Goal: Information Seeking & Learning: Learn about a topic

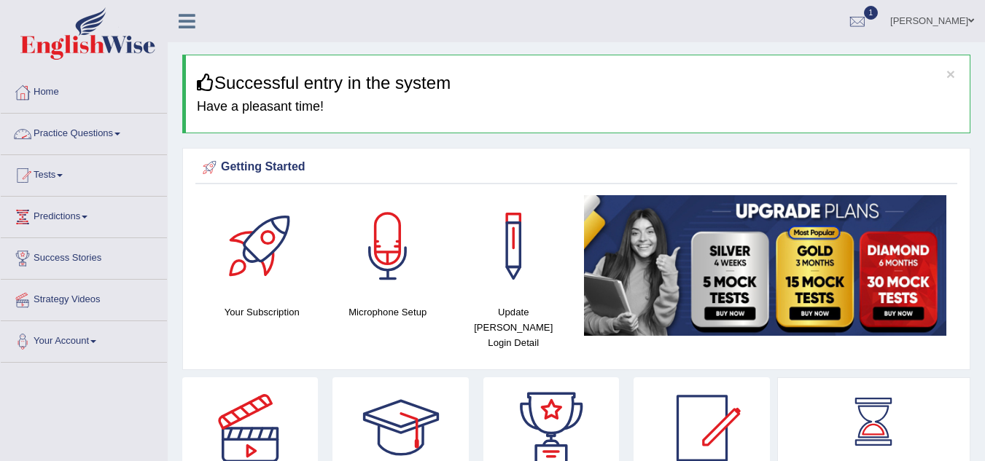
click at [91, 137] on link "Practice Questions" at bounding box center [84, 132] width 166 height 36
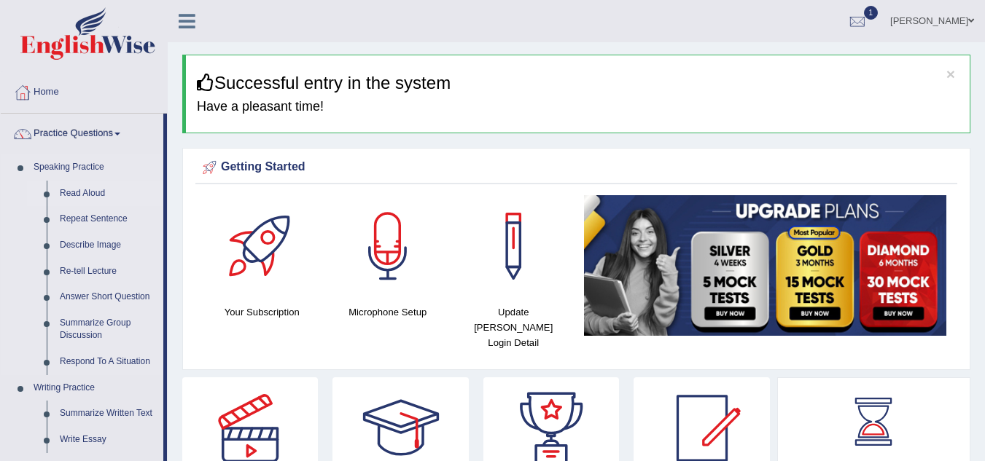
click at [95, 201] on link "Read Aloud" at bounding box center [108, 194] width 110 height 26
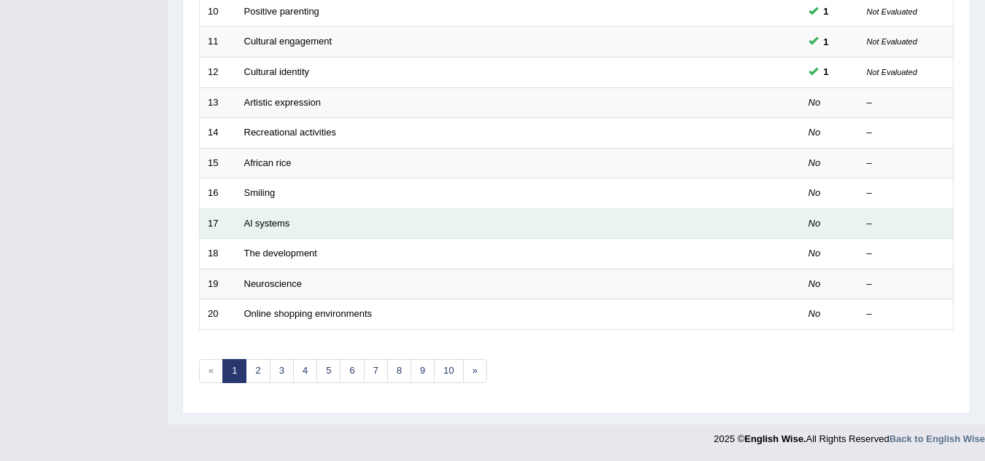
click at [373, 235] on td "Al systems" at bounding box center [463, 223] width 455 height 31
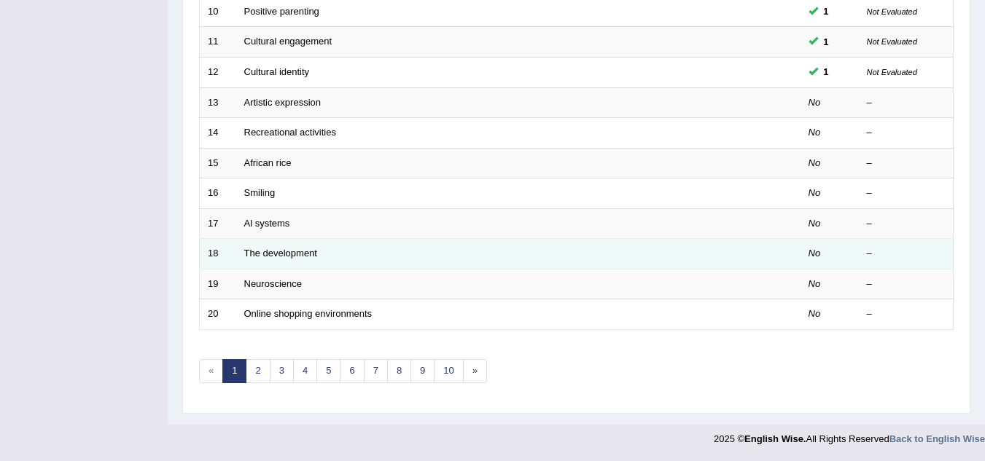
click at [324, 249] on td "The development" at bounding box center [463, 254] width 455 height 31
drag, startPoint x: 289, startPoint y: 254, endPoint x: 257, endPoint y: 254, distance: 32.1
click at [257, 254] on link "The development" at bounding box center [280, 253] width 73 height 11
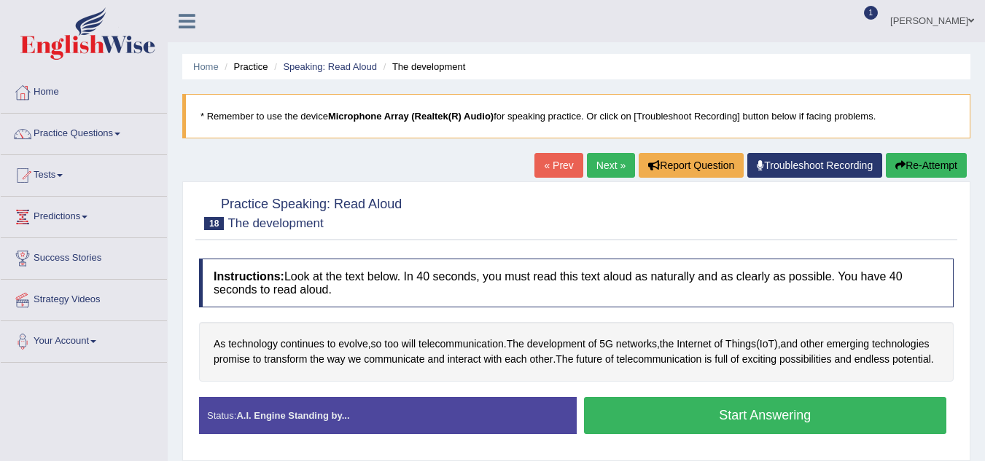
scroll to position [170, 0]
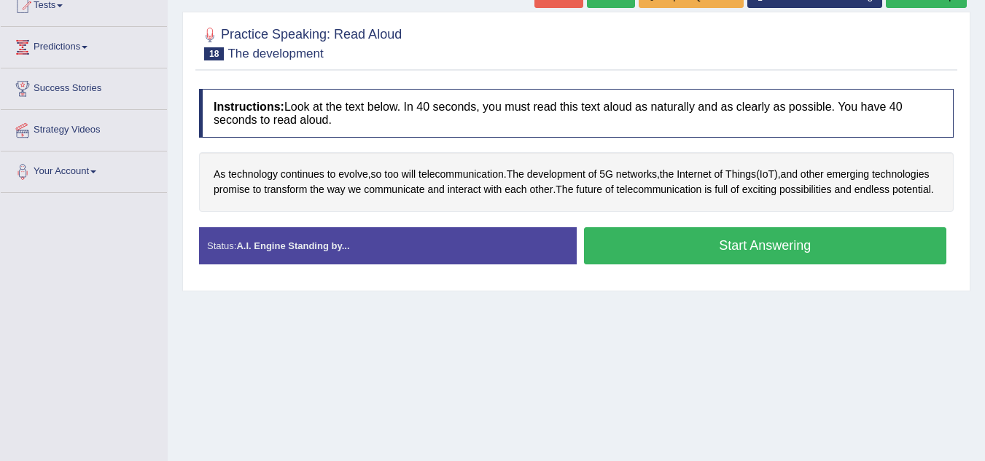
click at [737, 265] on button "Start Answering" at bounding box center [765, 245] width 363 height 37
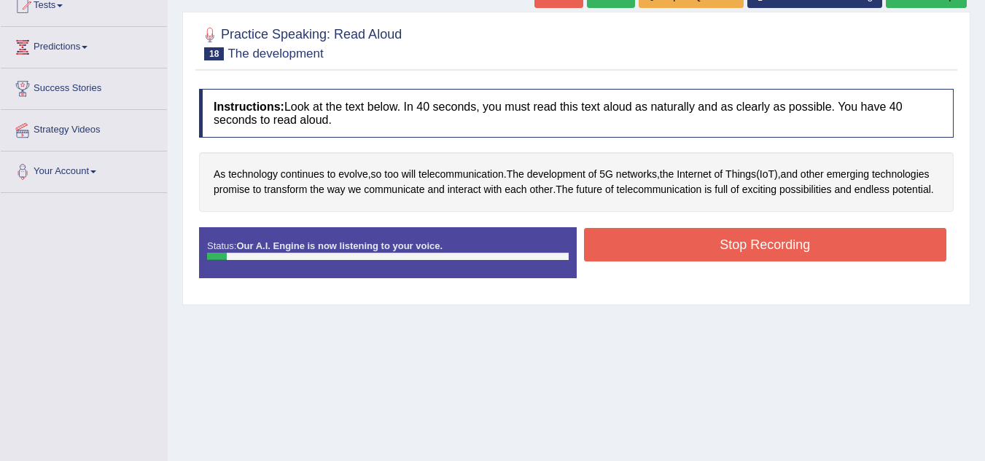
scroll to position [10, 0]
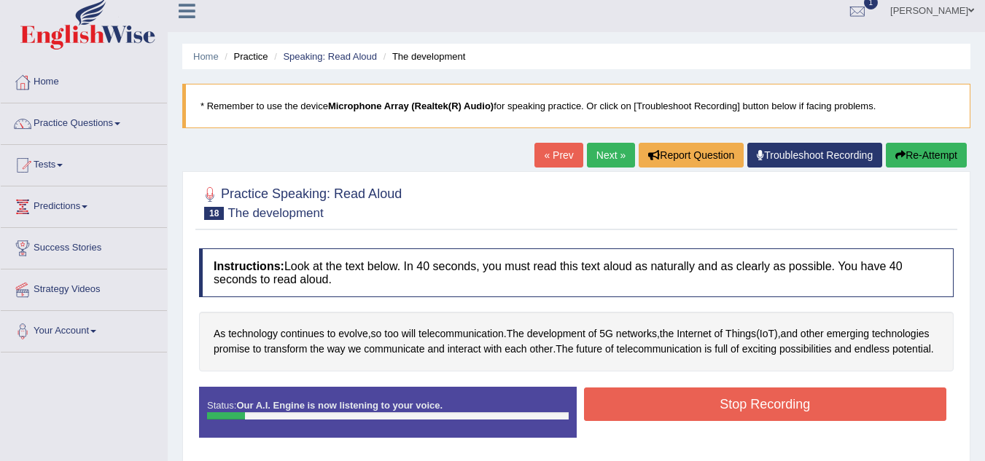
click at [895, 152] on icon "button" at bounding box center [900, 155] width 10 height 10
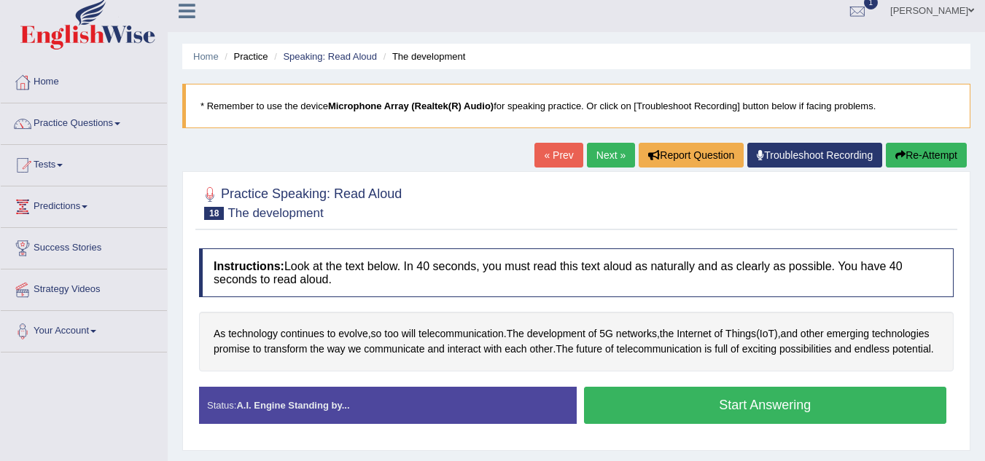
scroll to position [50, 0]
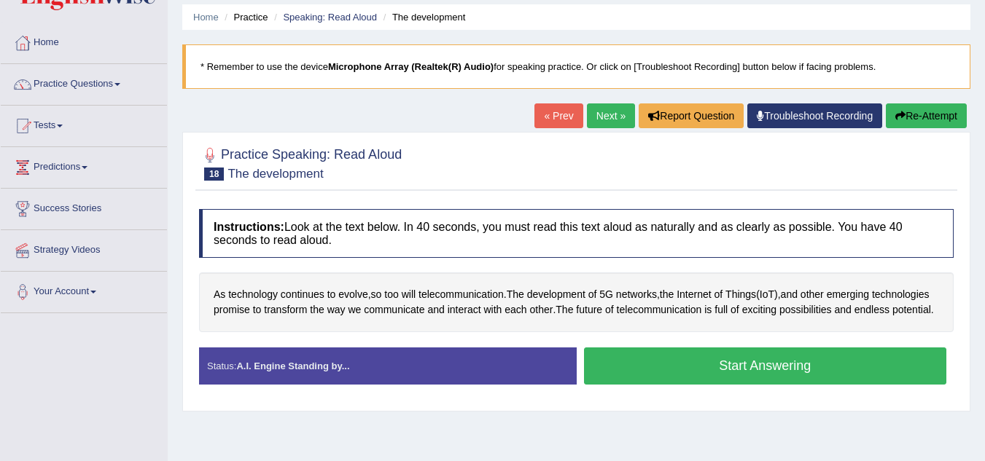
click at [770, 373] on button "Start Answering" at bounding box center [765, 366] width 363 height 37
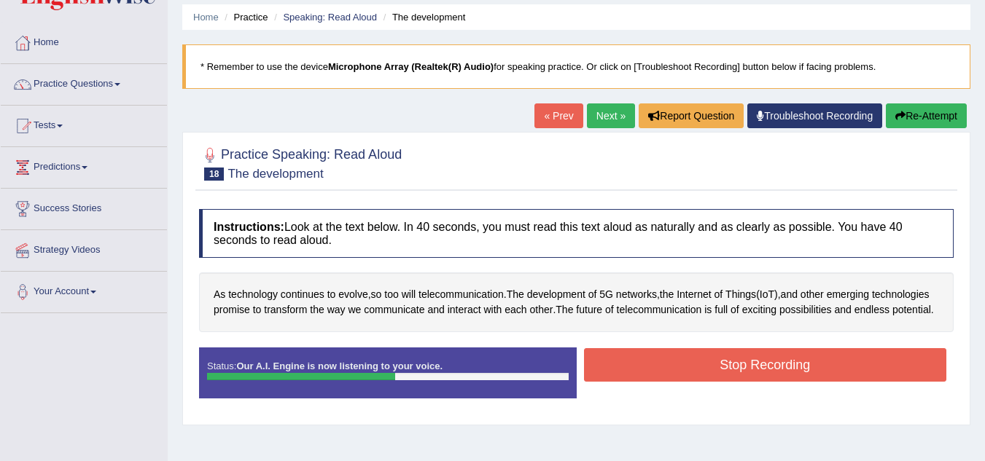
click at [768, 373] on button "Stop Recording" at bounding box center [765, 365] width 363 height 34
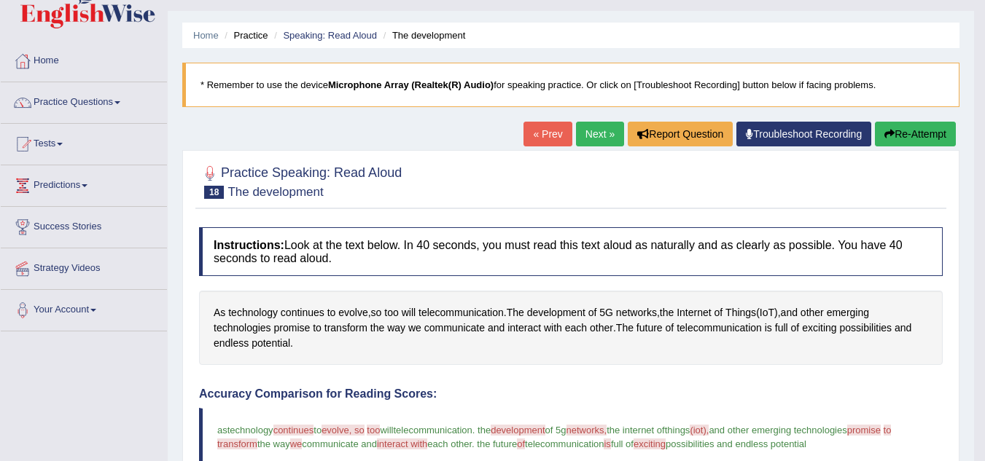
scroll to position [0, 0]
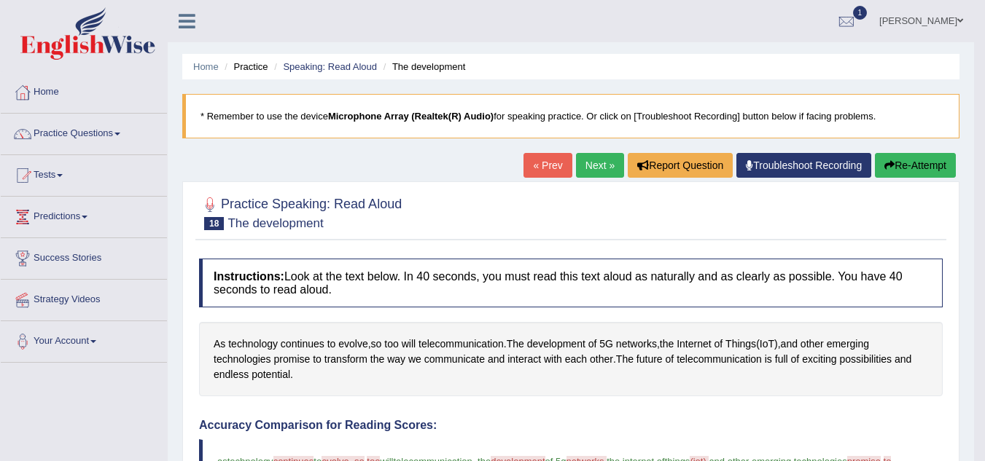
click at [593, 167] on link "Next »" at bounding box center [600, 165] width 48 height 25
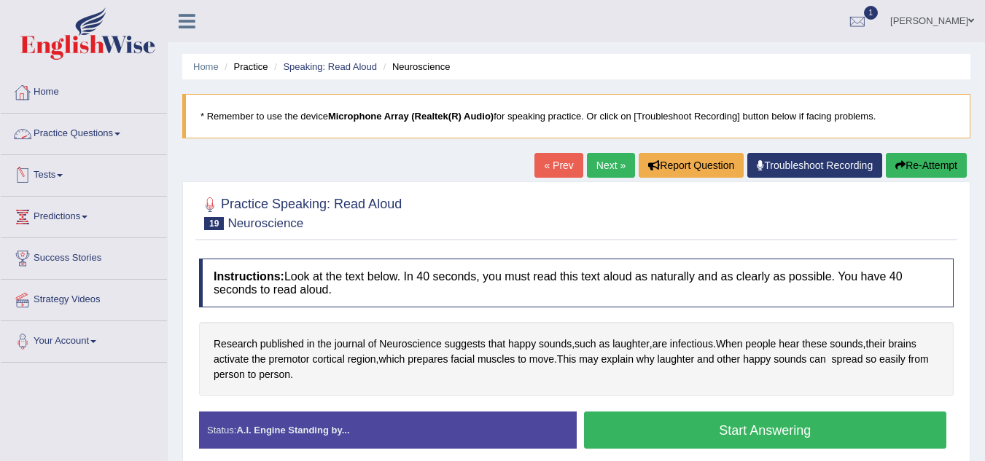
click at [117, 125] on link "Practice Questions" at bounding box center [84, 132] width 166 height 36
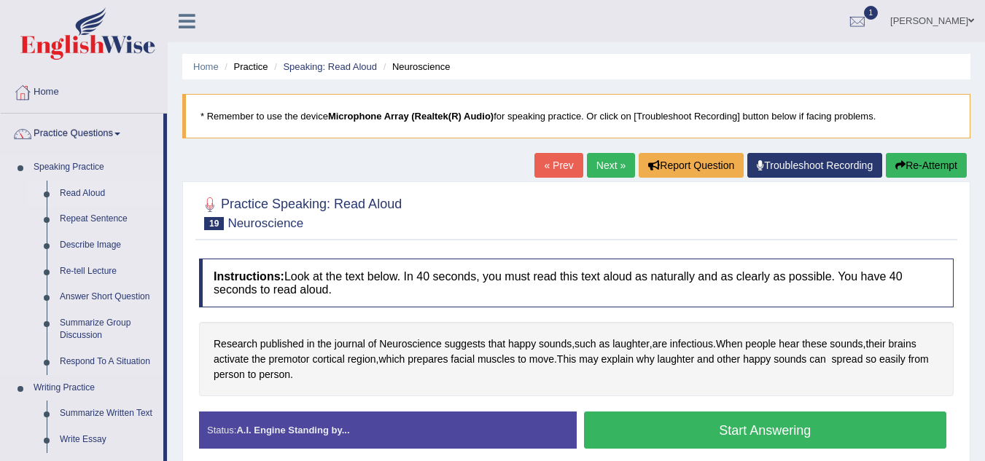
click at [85, 187] on link "Read Aloud" at bounding box center [108, 194] width 110 height 26
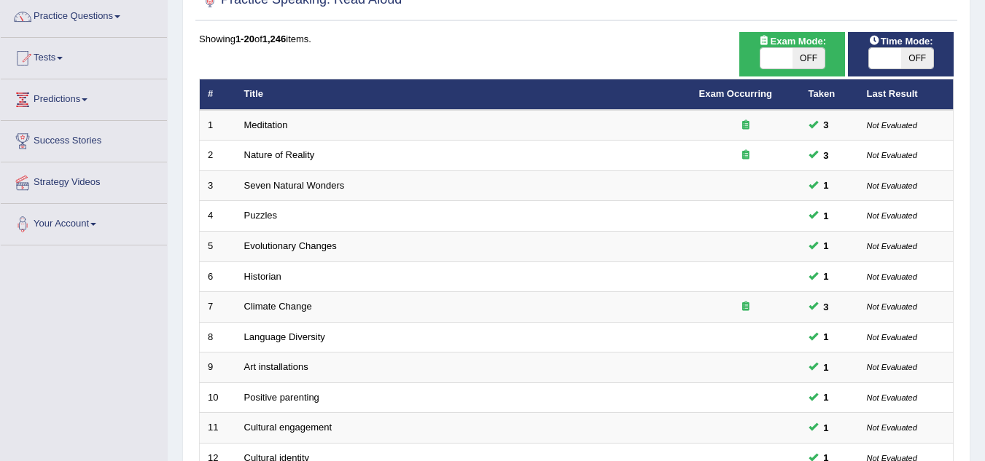
scroll to position [120, 0]
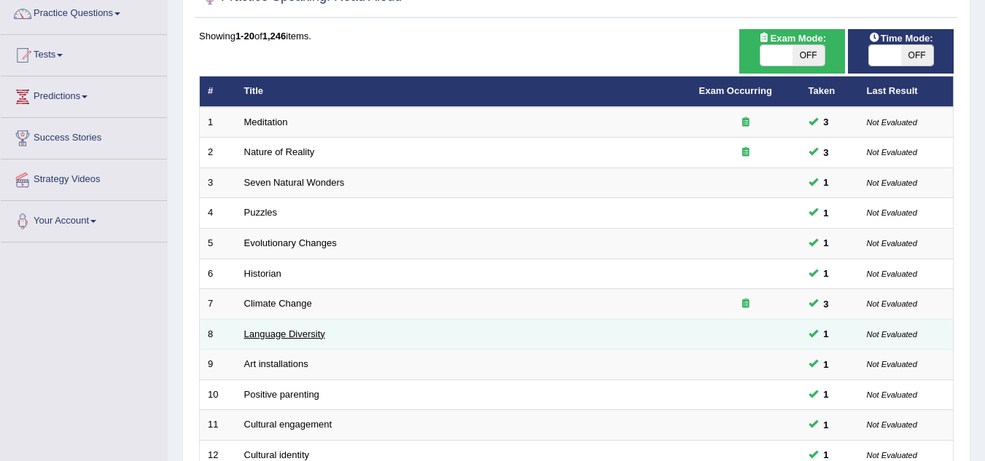
click at [278, 337] on link "Language Diversity" at bounding box center [284, 334] width 81 height 11
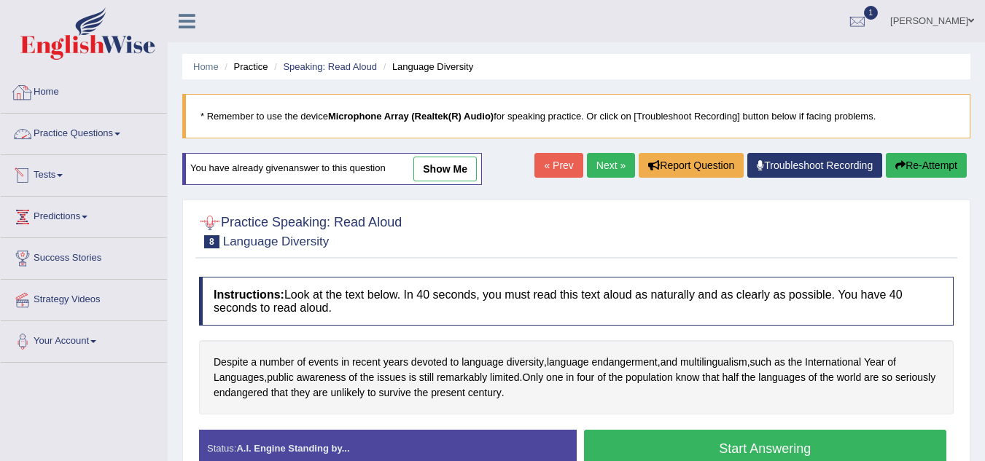
click at [87, 133] on link "Practice Questions" at bounding box center [84, 132] width 166 height 36
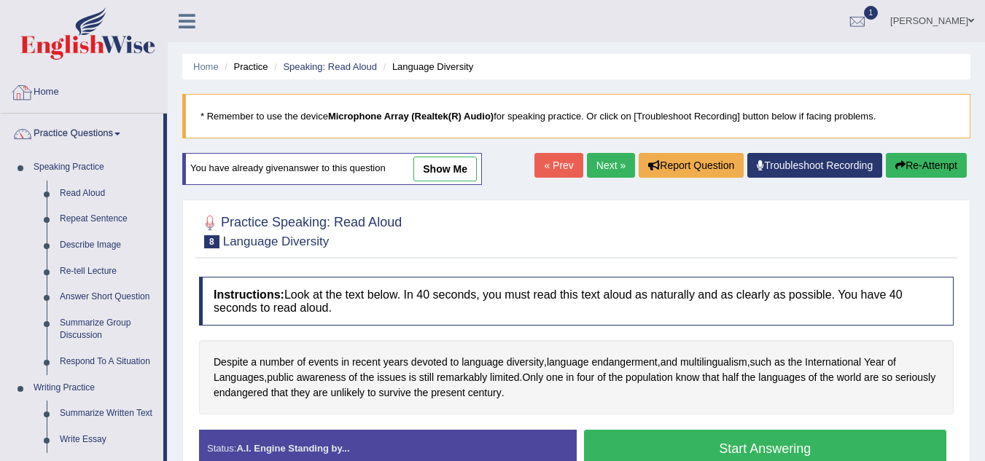
click at [46, 91] on link "Home" at bounding box center [84, 90] width 166 height 36
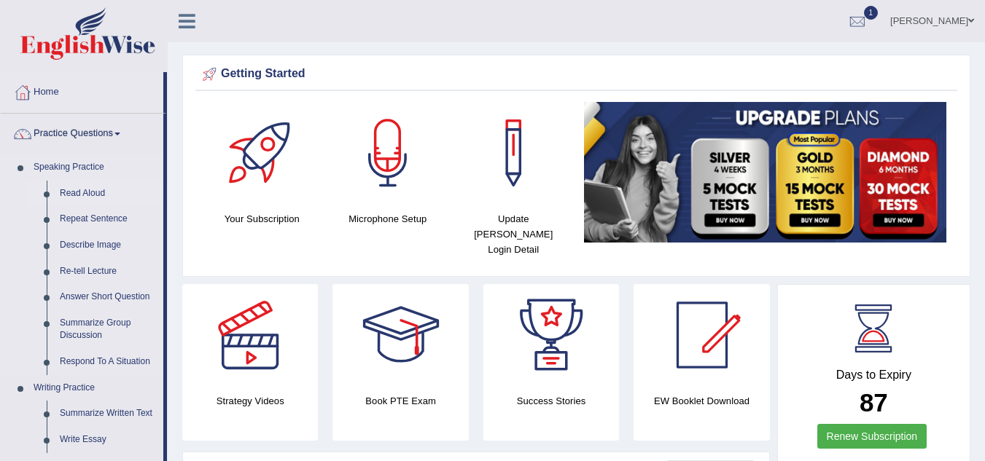
click at [88, 185] on link "Read Aloud" at bounding box center [108, 194] width 110 height 26
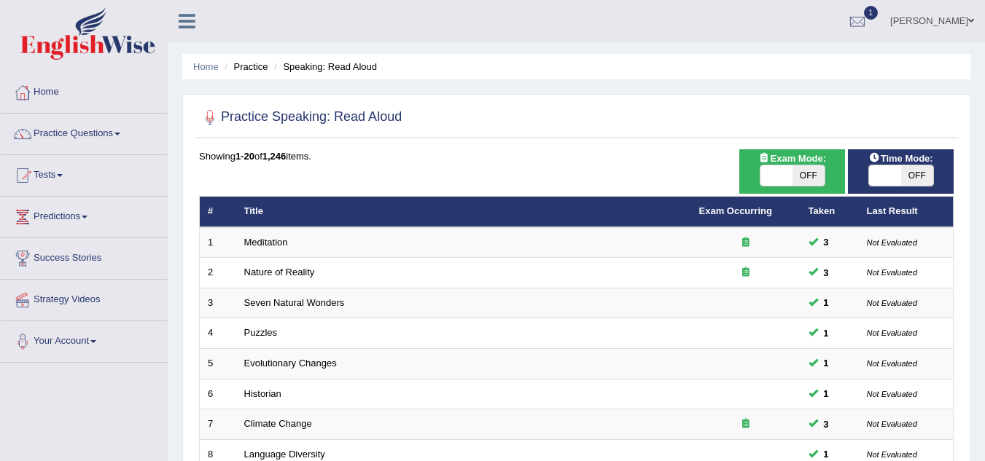
click at [809, 171] on span "OFF" at bounding box center [808, 175] width 32 height 20
checkbox input "true"
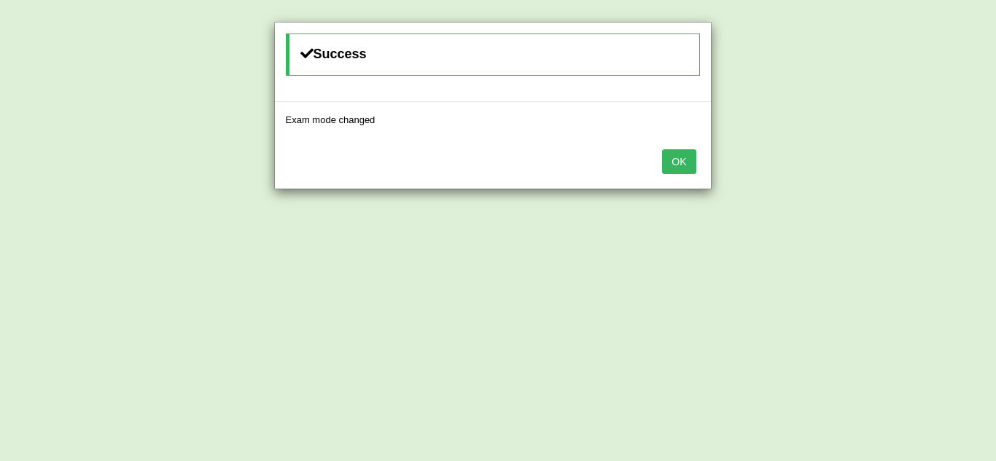
click at [672, 158] on button "OK" at bounding box center [679, 161] width 34 height 25
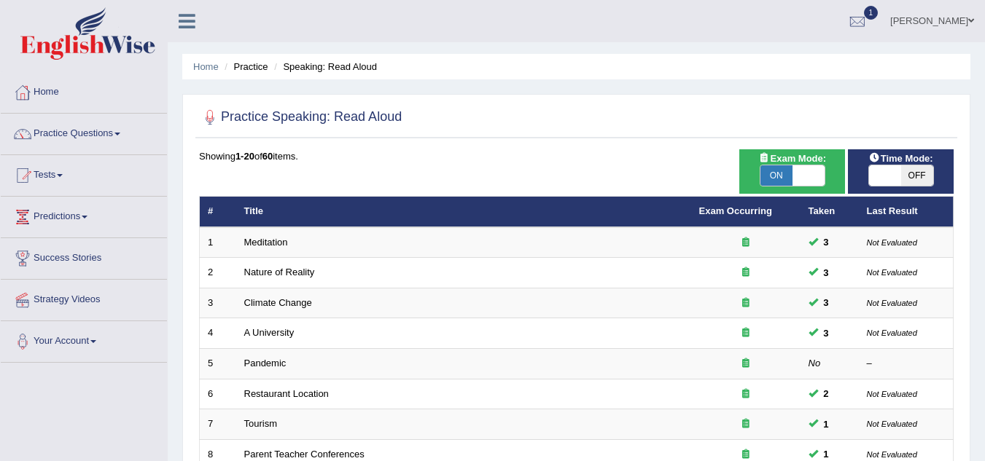
click at [894, 167] on span at bounding box center [885, 175] width 32 height 20
checkbox input "true"
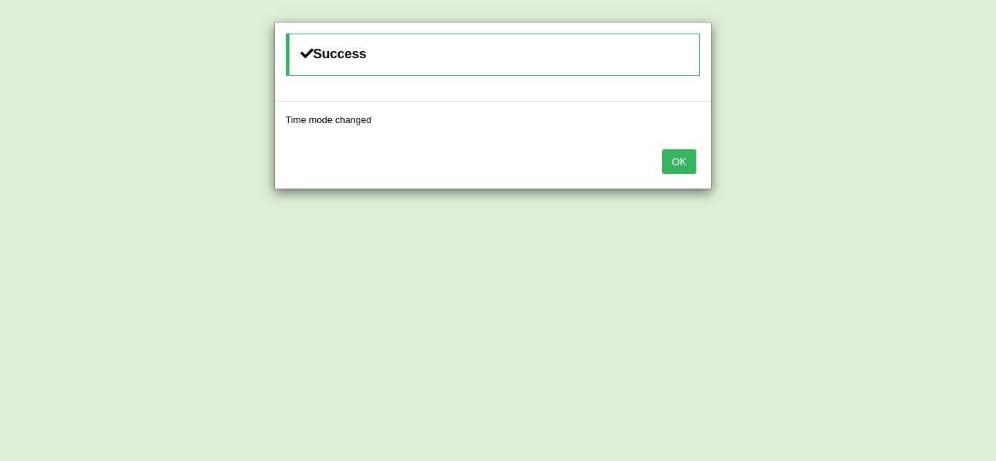
click at [687, 161] on button "OK" at bounding box center [679, 161] width 34 height 25
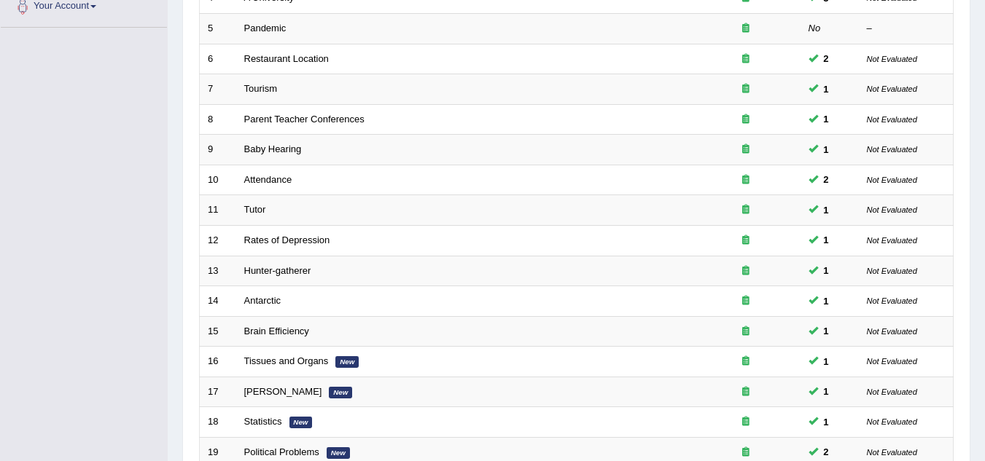
scroll to position [504, 0]
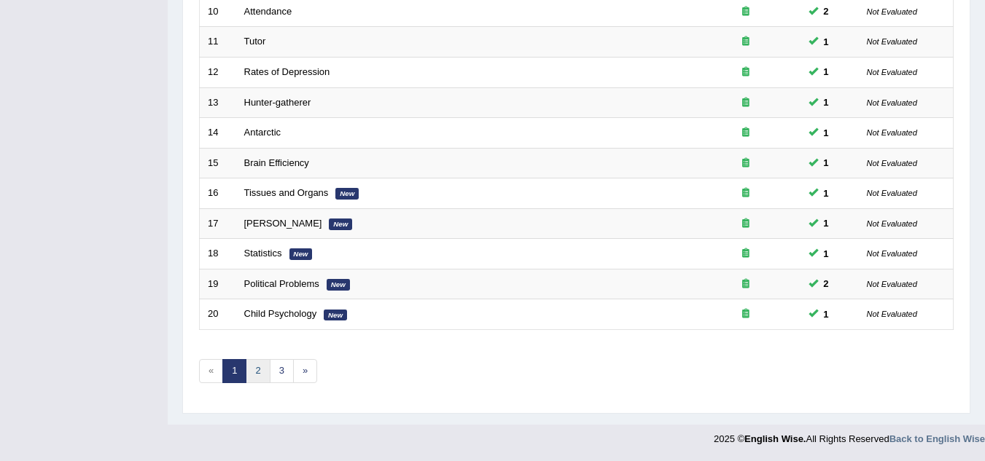
click at [261, 370] on link "2" at bounding box center [258, 371] width 24 height 24
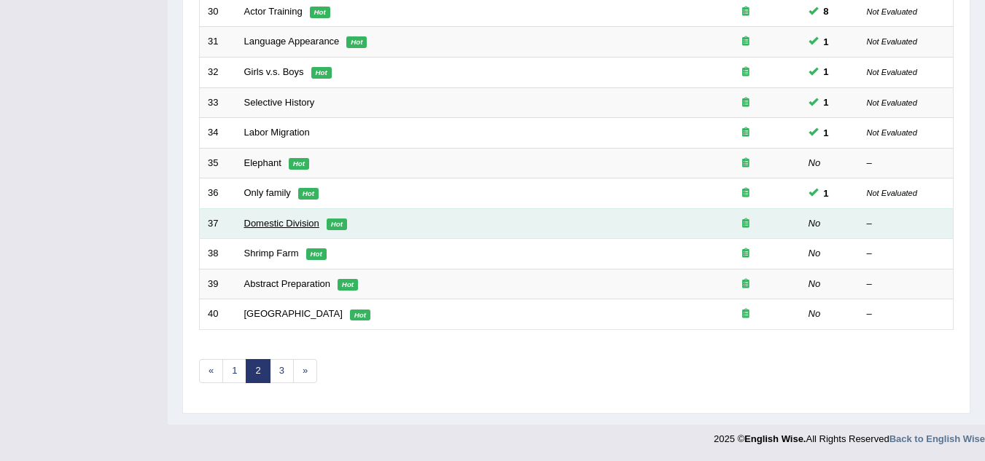
click at [283, 225] on link "Domestic Division" at bounding box center [281, 223] width 75 height 11
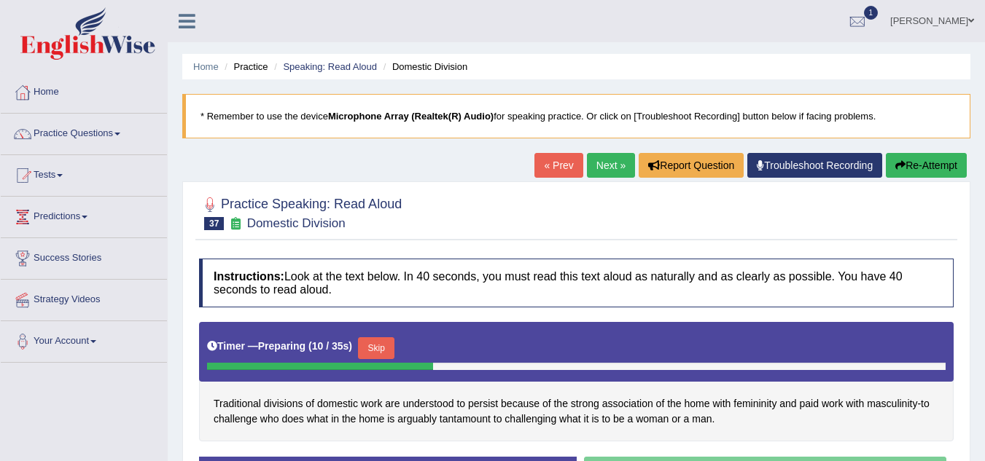
click at [914, 172] on button "Re-Attempt" at bounding box center [926, 165] width 81 height 25
click at [916, 163] on button "Re-Attempt" at bounding box center [926, 165] width 81 height 25
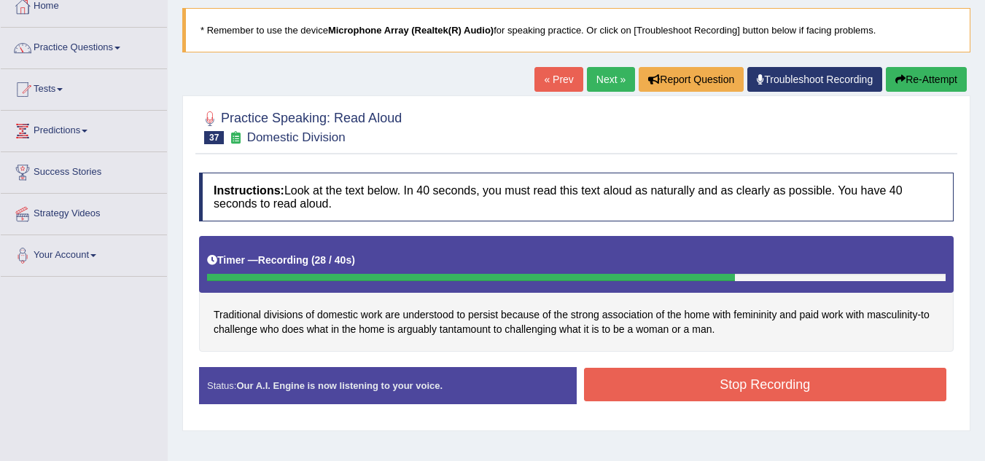
scroll to position [87, 0]
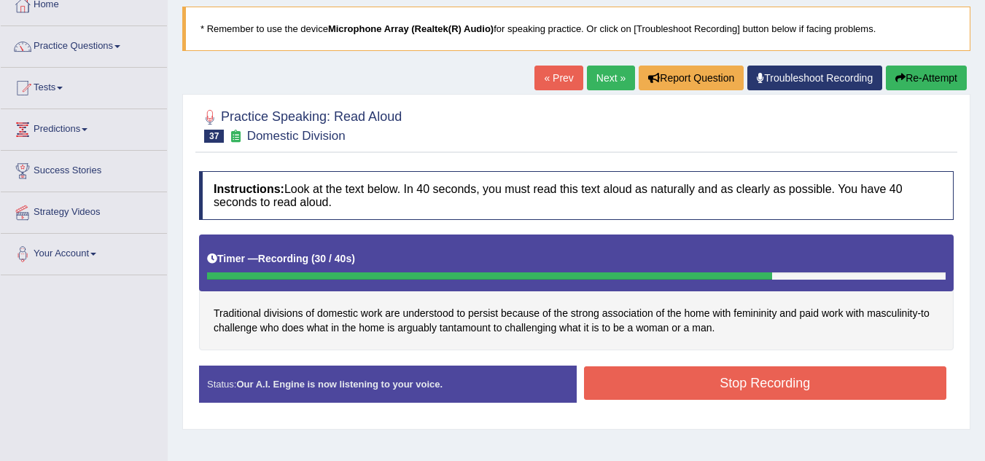
click at [752, 372] on button "Stop Recording" at bounding box center [765, 384] width 363 height 34
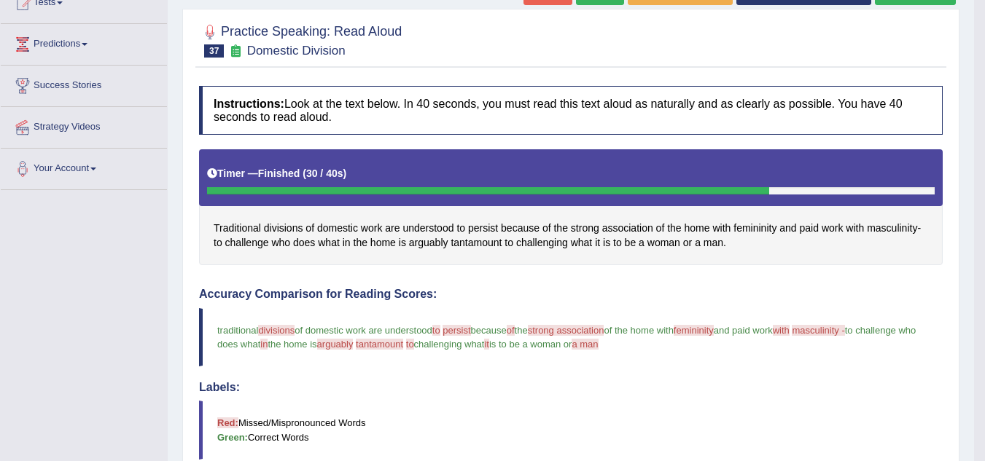
scroll to position [0, 0]
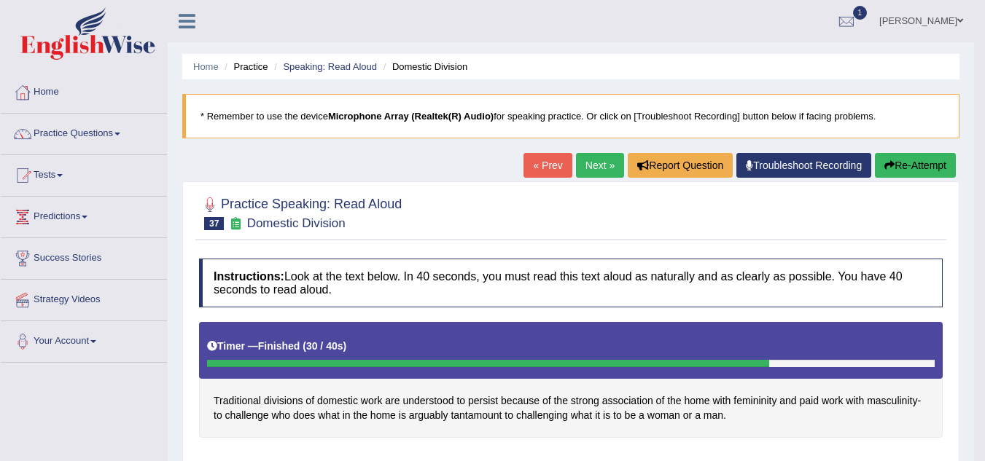
click at [596, 174] on link "Next »" at bounding box center [600, 165] width 48 height 25
